Goal: Task Accomplishment & Management: Complete application form

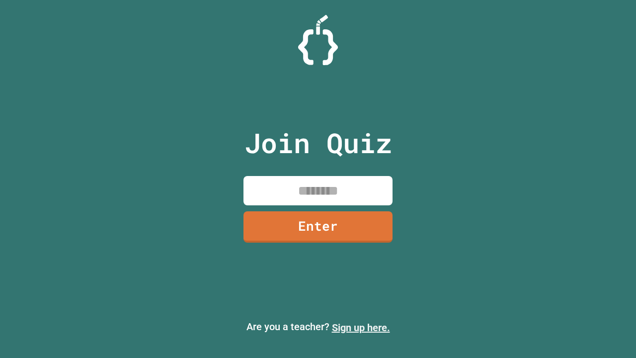
click at [361, 328] on link "Sign up here." at bounding box center [361, 328] width 58 height 12
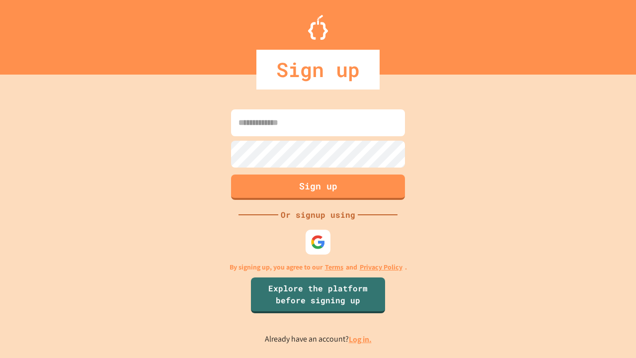
click at [361, 339] on link "Log in." at bounding box center [360, 339] width 23 height 10
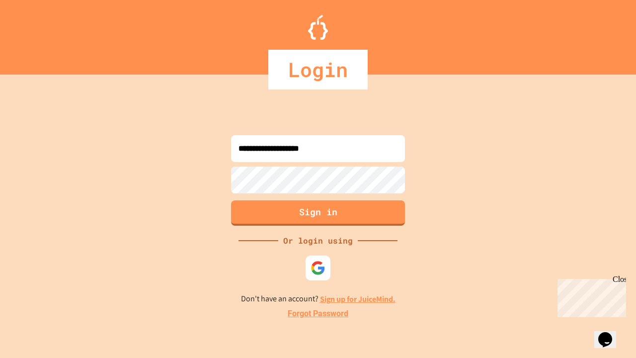
type input "**********"
